Goal: Information Seeking & Learning: Learn about a topic

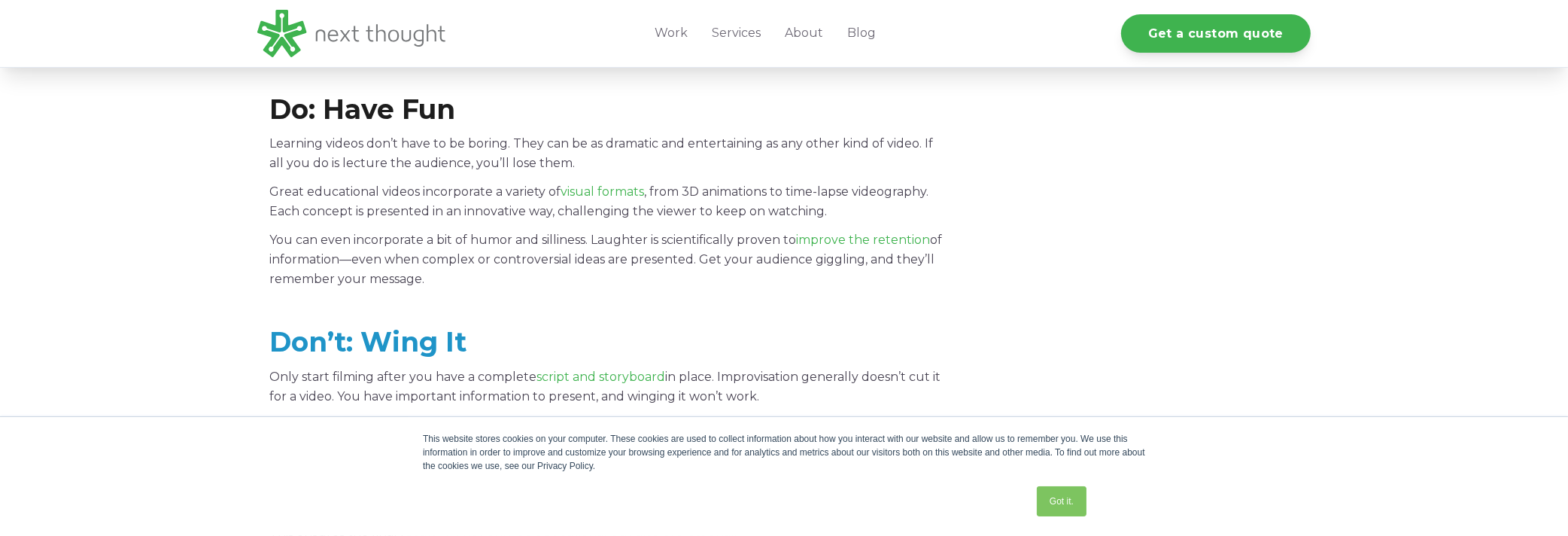
scroll to position [903, 0]
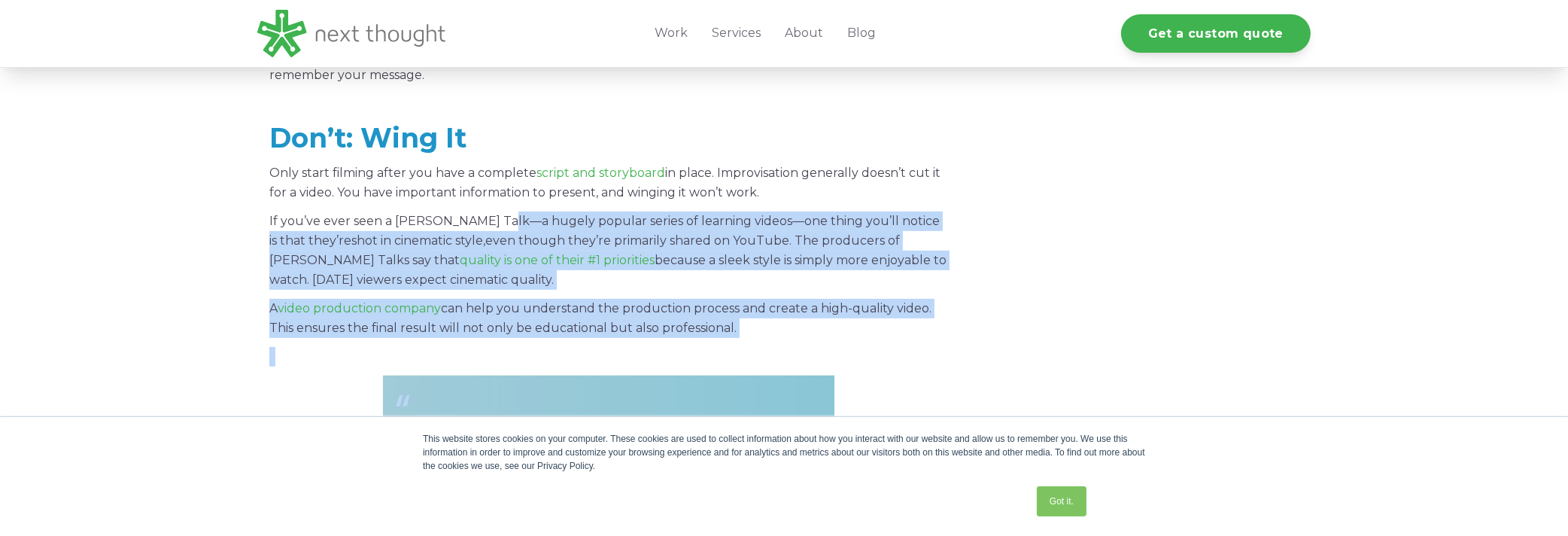
drag, startPoint x: 507, startPoint y: 223, endPoint x: 1005, endPoint y: 225, distance: 498.0
click at [610, 222] on span "If you’ve ever seen a [PERSON_NAME] Talk—a hugely popular series of learning vi…" at bounding box center [604, 230] width 671 height 34
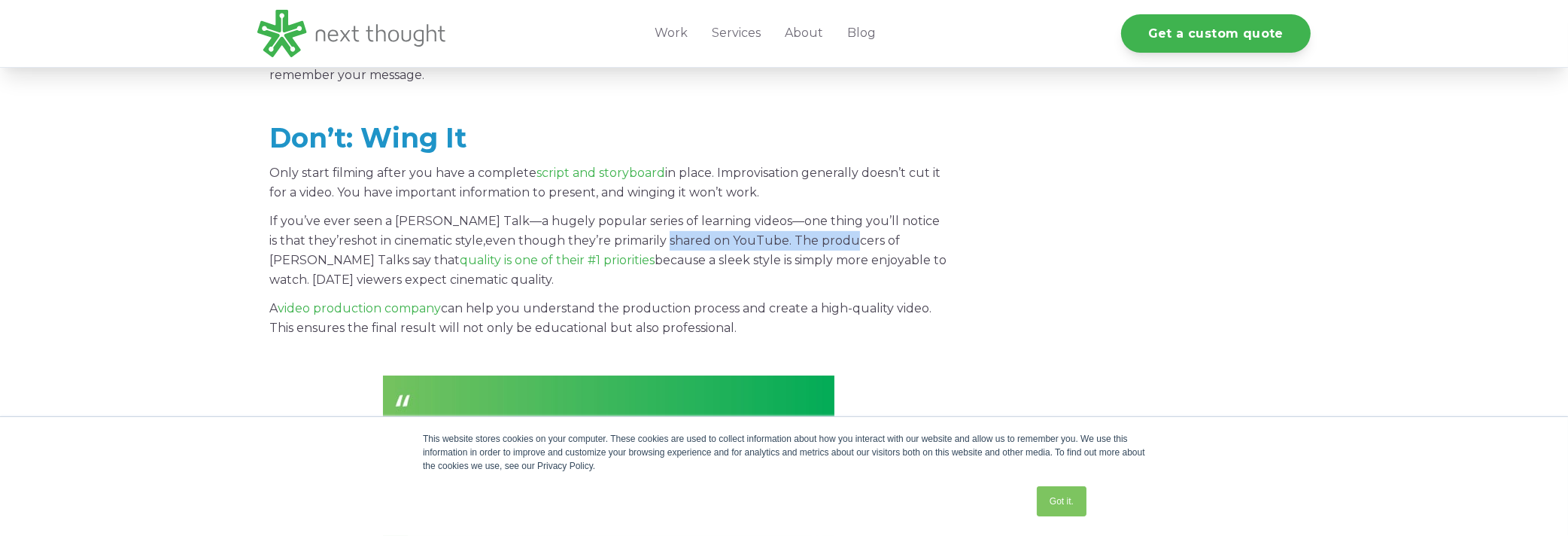
drag, startPoint x: 588, startPoint y: 244, endPoint x: 768, endPoint y: 249, distance: 180.1
click at [768, 249] on p "If you’ve ever seen a [PERSON_NAME] Talk—a hugely popular series of learning vi…" at bounding box center [608, 250] width 678 height 78
drag, startPoint x: 768, startPoint y: 249, endPoint x: 780, endPoint y: 248, distance: 12.0
click at [780, 248] on p "If you’ve ever seen a [PERSON_NAME] Talk—a hugely popular series of learning vi…" at bounding box center [608, 250] width 678 height 78
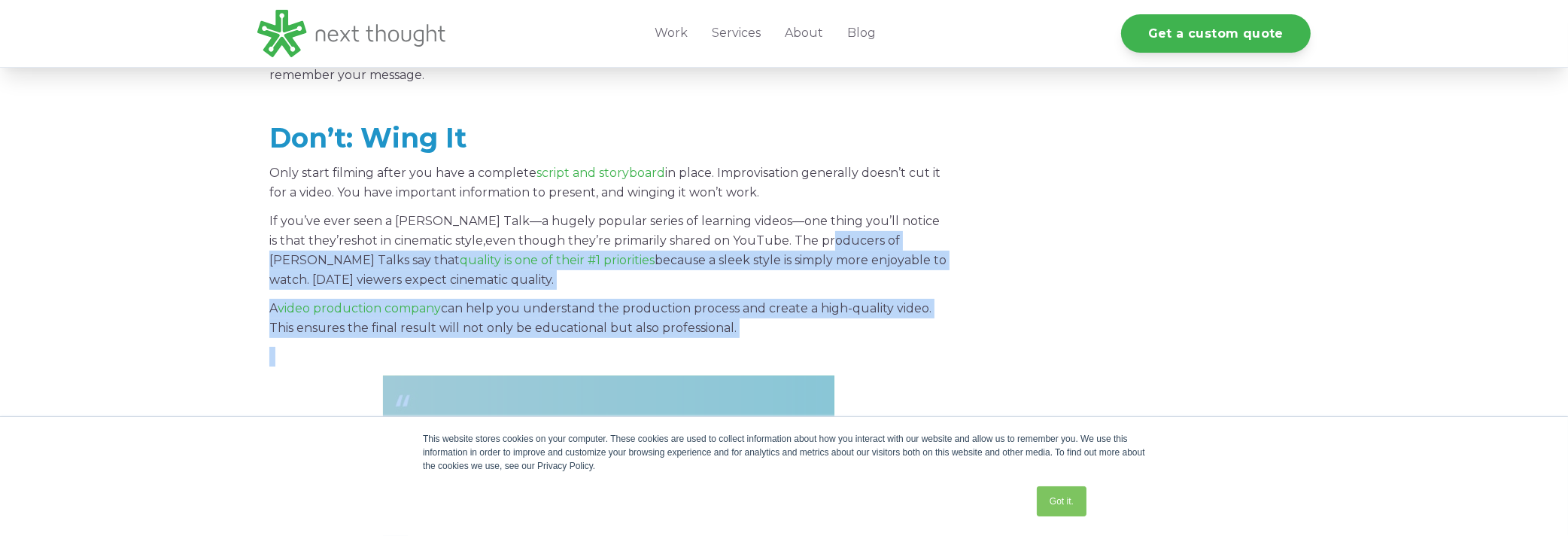
drag, startPoint x: 748, startPoint y: 244, endPoint x: 1085, endPoint y: 244, distance: 337.0
click at [459, 260] on link "quality is one of their #1 priorities" at bounding box center [557, 260] width 195 height 14
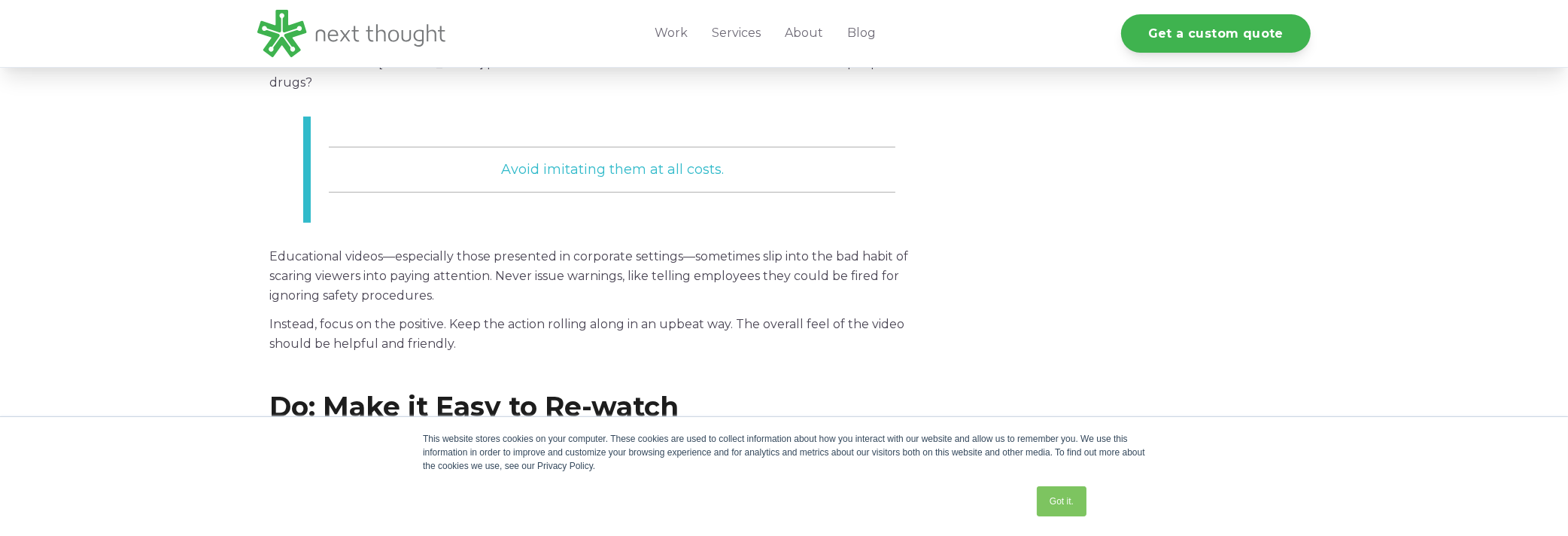
scroll to position [2408, 0]
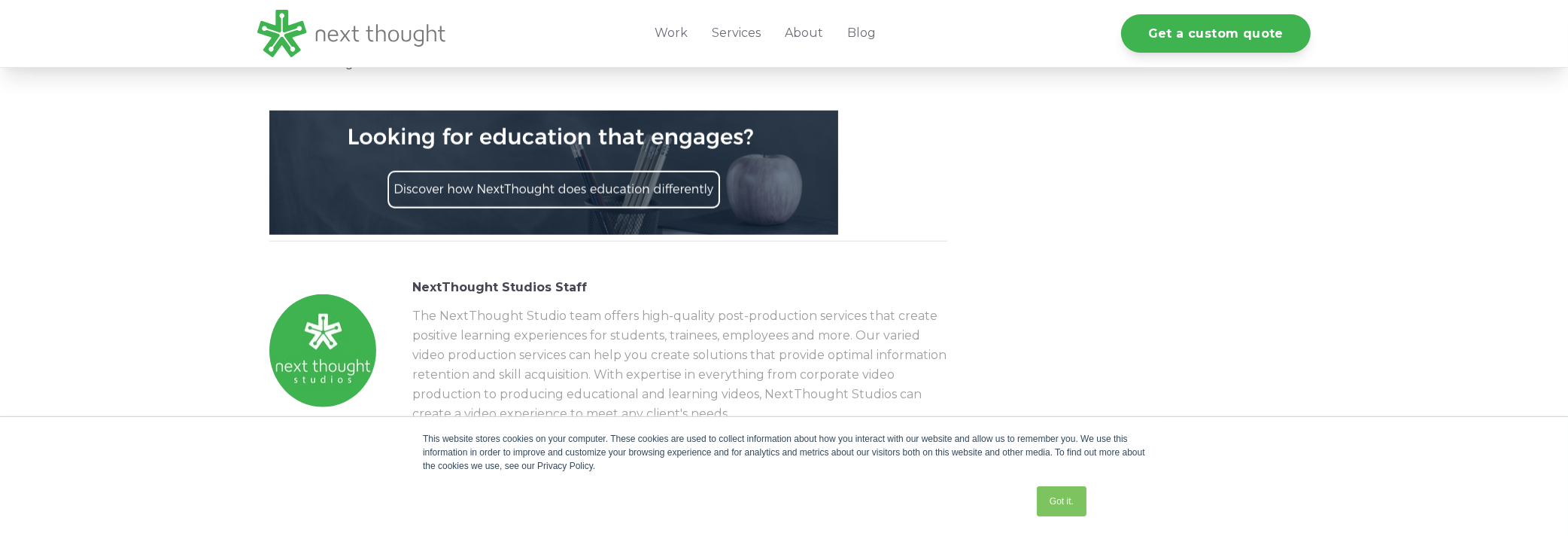
drag, startPoint x: 1242, startPoint y: 317, endPoint x: 671, endPoint y: 358, distance: 572.5
click at [671, 358] on p "The NextThought Studio team offers high-quality post-production services that c…" at bounding box center [680, 364] width 535 height 117
click at [1058, 498] on link "Got it." at bounding box center [1062, 501] width 49 height 30
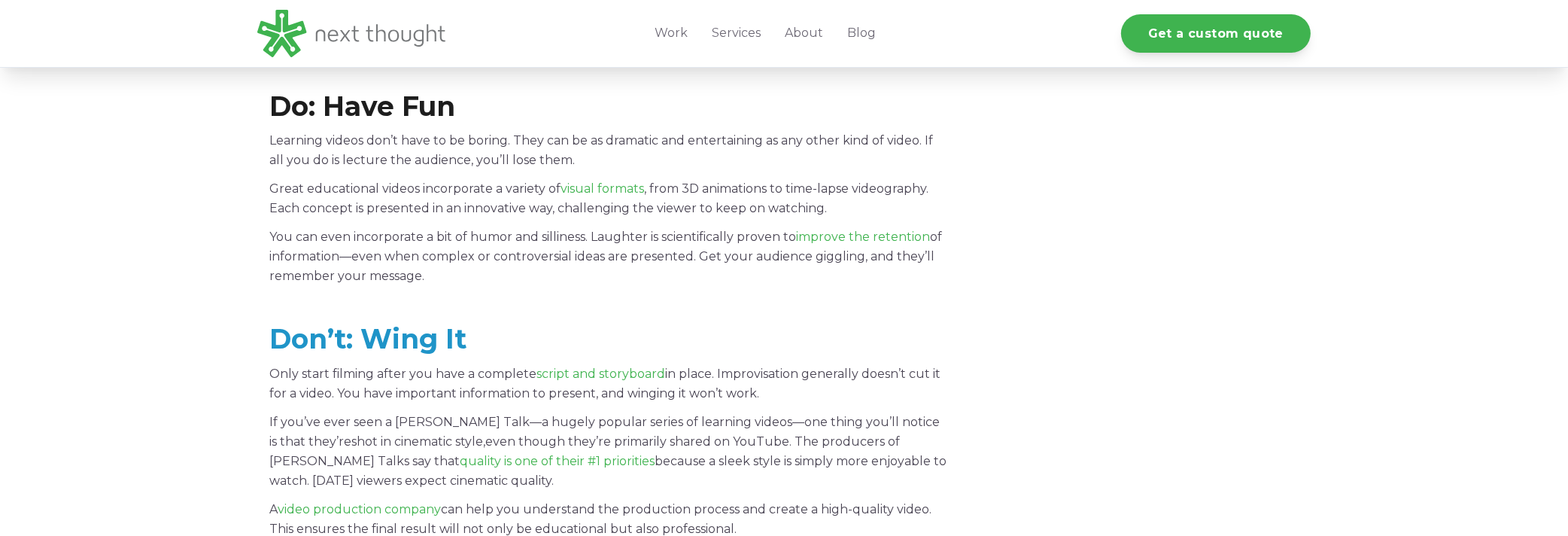
scroll to position [1304, 0]
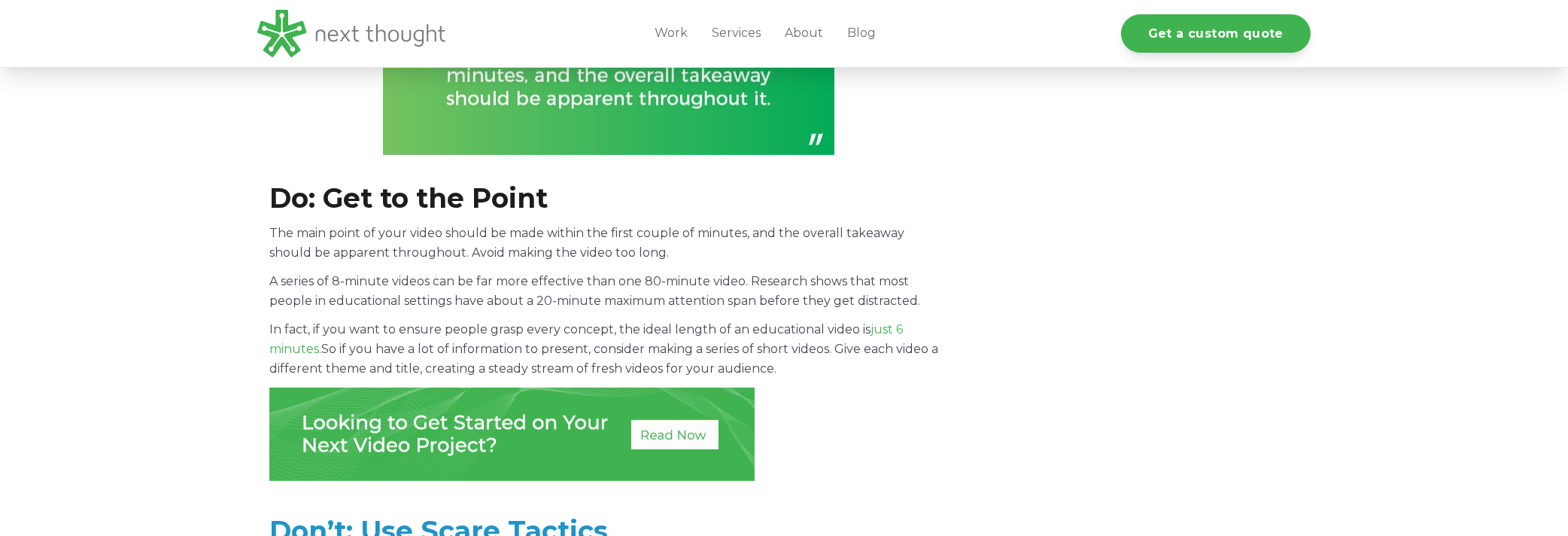
drag, startPoint x: 727, startPoint y: 105, endPoint x: 562, endPoint y: 275, distance: 236.9
click at [562, 275] on p "A series of 8-minute videos can be far more effective than one 80-minute video.…" at bounding box center [608, 291] width 678 height 39
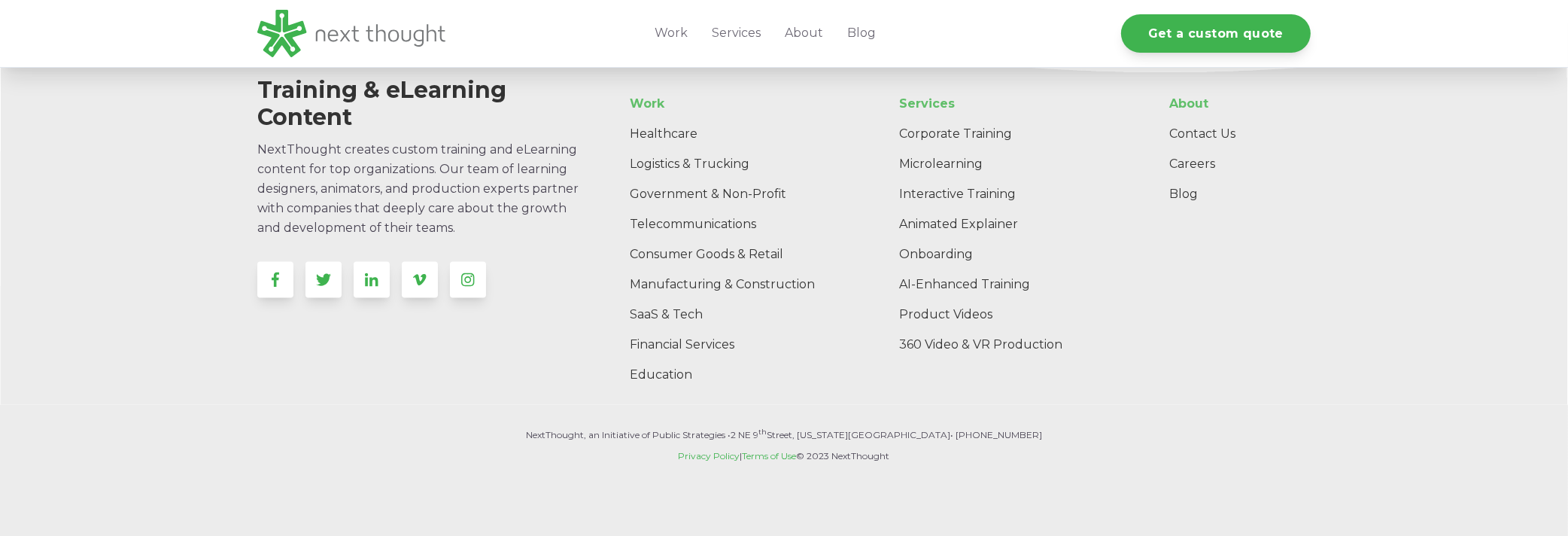
scroll to position [3431, 0]
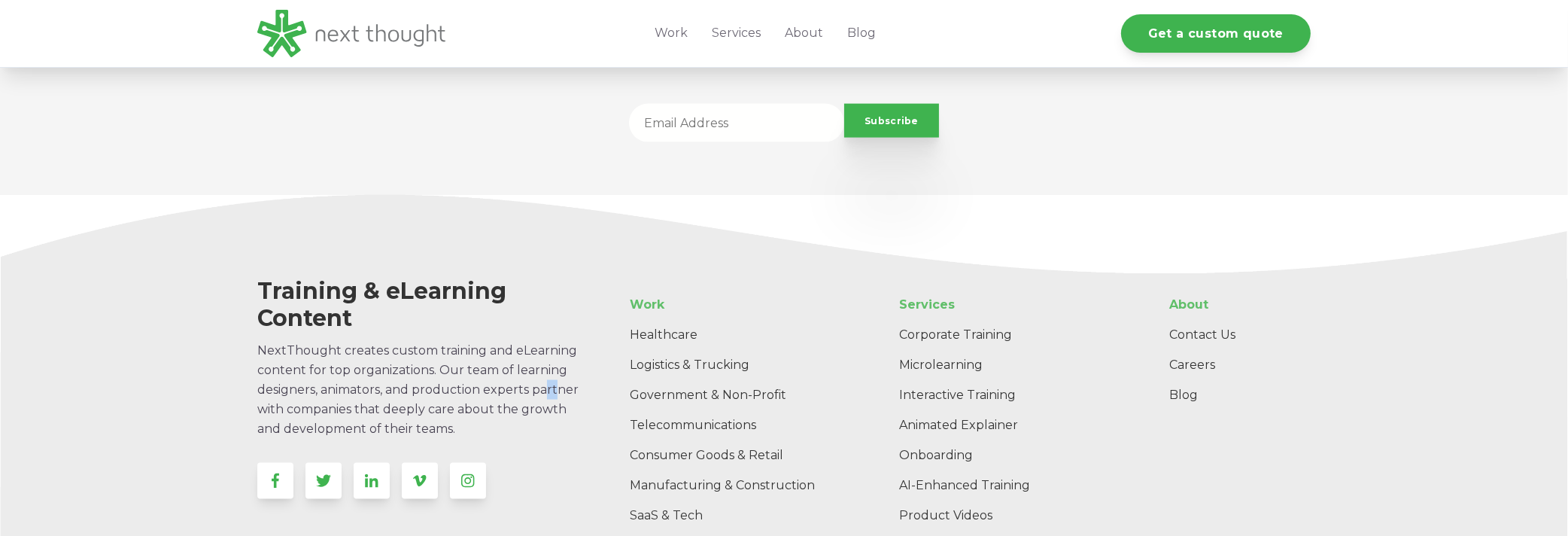
drag, startPoint x: 552, startPoint y: 372, endPoint x: 561, endPoint y: 376, distance: 9.8
click at [561, 376] on p "NextThought creates custom training and eLearning content for top organizations…" at bounding box center [424, 389] width 333 height 98
click at [291, 353] on span "NextThought creates custom training and eLearning content for top organizations…" at bounding box center [417, 389] width 321 height 92
click at [398, 343] on span "NextThought creates custom training and eLearning content for top organizations…" at bounding box center [417, 389] width 321 height 92
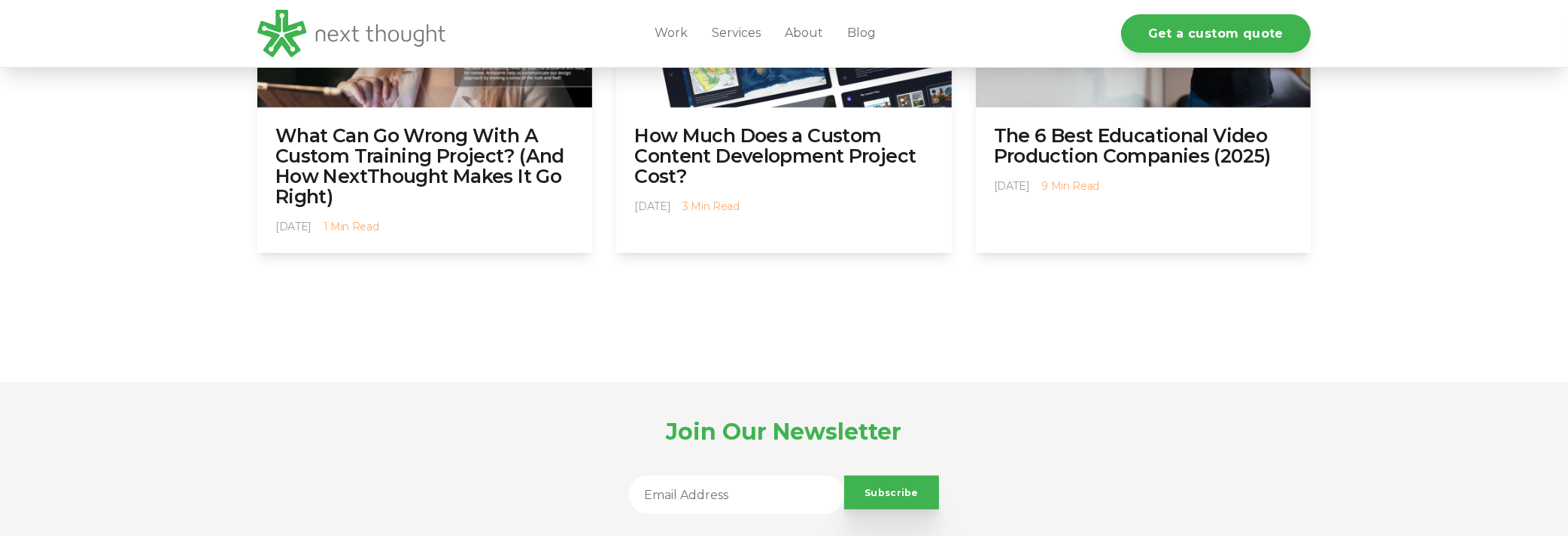
scroll to position [3030, 0]
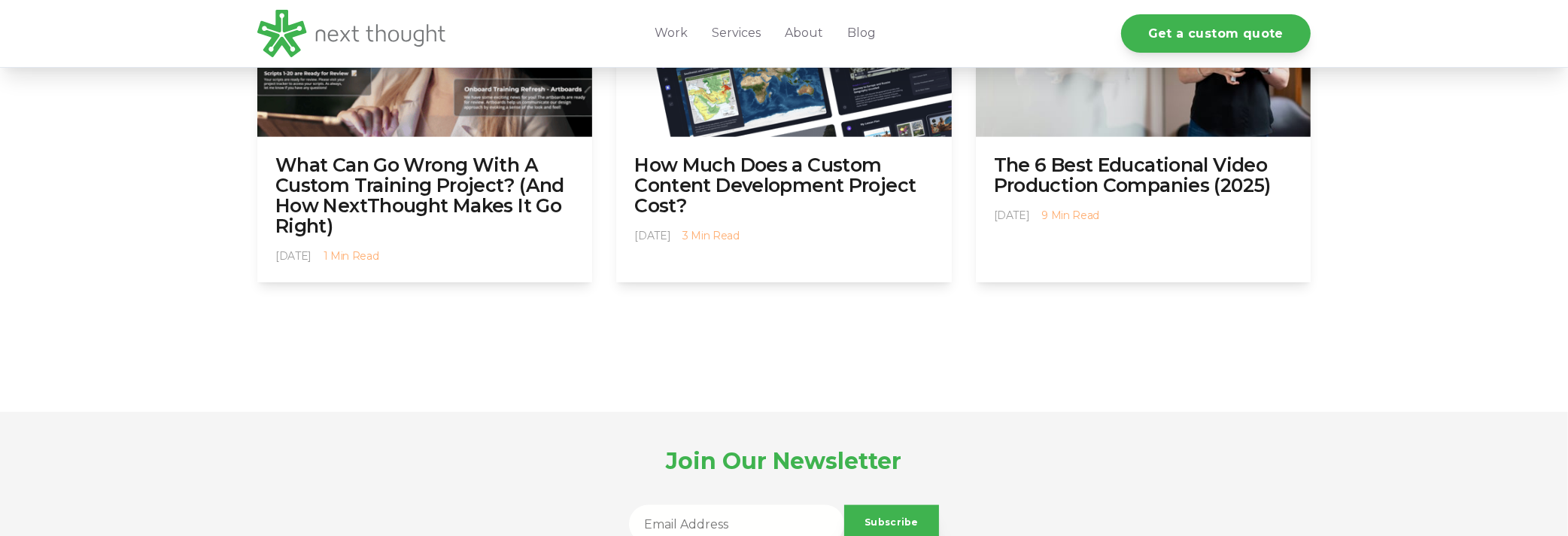
drag, startPoint x: 479, startPoint y: 331, endPoint x: 1394, endPoint y: 469, distance: 925.3
click at [1394, 469] on div "Join Our Newsletter Subscribe Here! Email * Notification Frequency Subscribe" at bounding box center [784, 503] width 1568 height 183
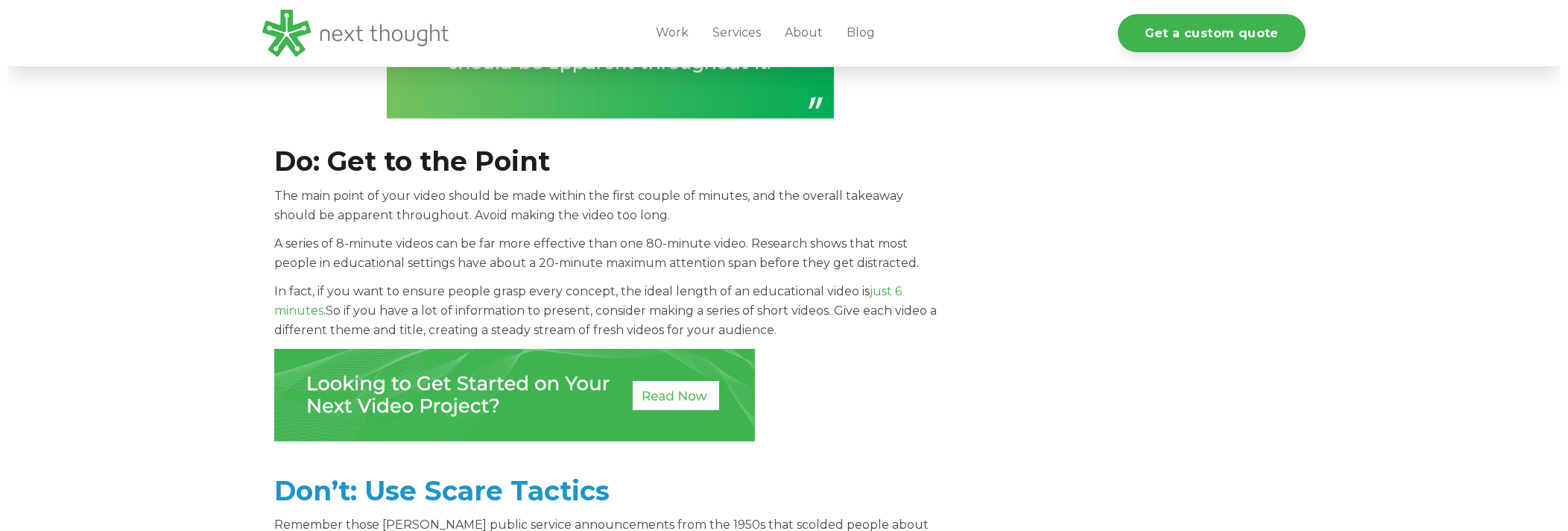
scroll to position [1213, 0]
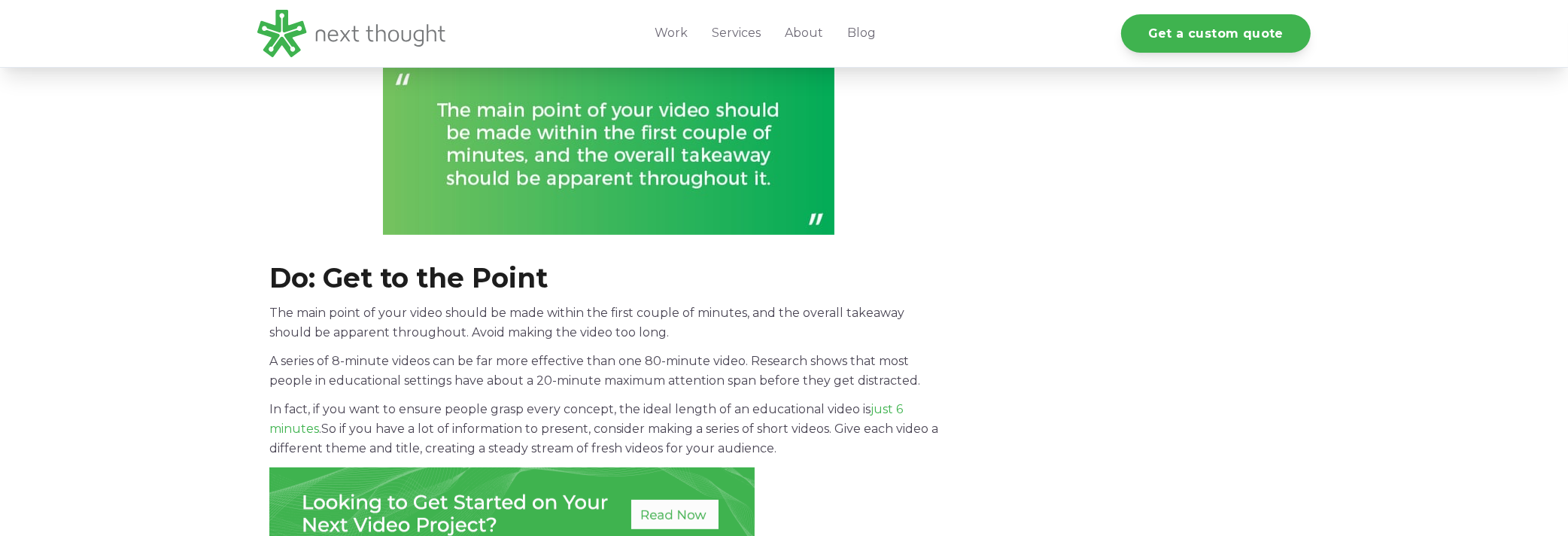
click at [671, 523] on img at bounding box center [511, 514] width 485 height 93
